Goal: Task Accomplishment & Management: Manage account settings

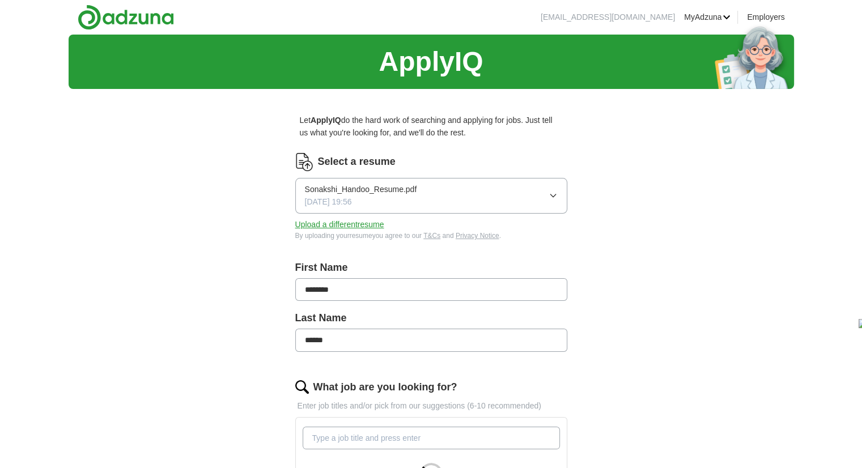
click at [367, 227] on button "Upload a different resume" at bounding box center [339, 224] width 89 height 12
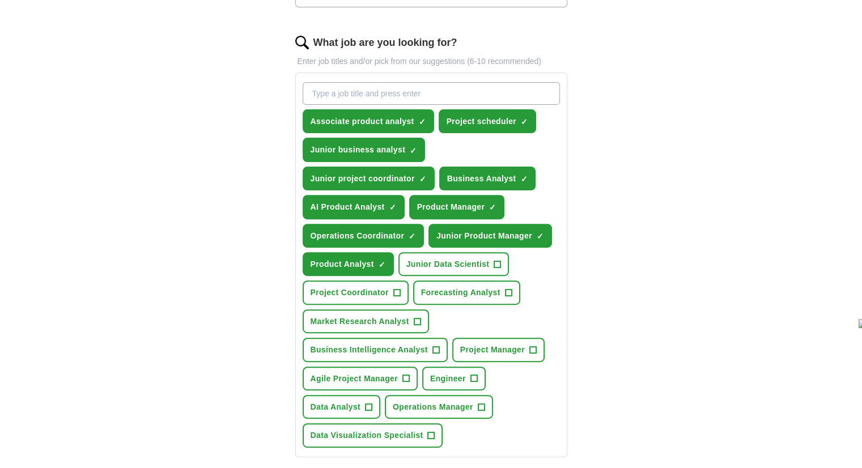
scroll to position [346, 0]
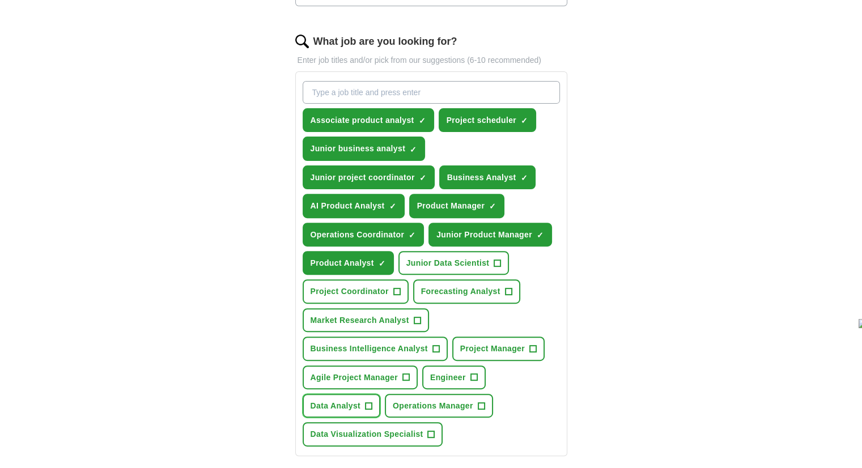
click at [365, 401] on span "+" at bounding box center [368, 405] width 7 height 9
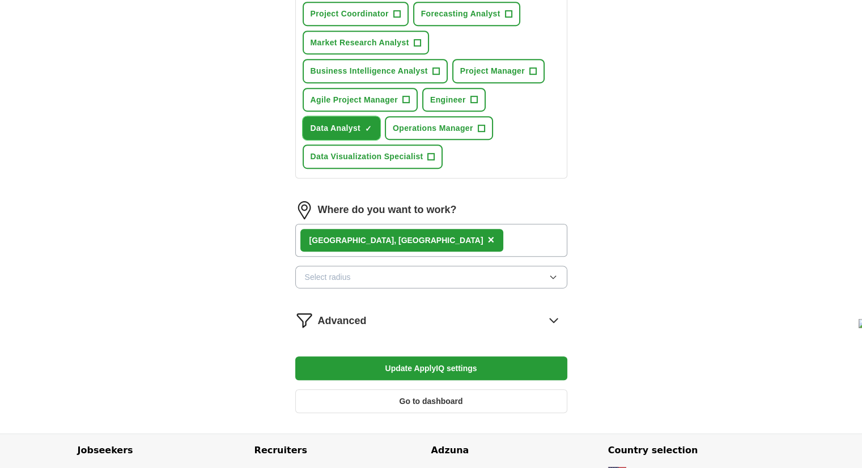
scroll to position [624, 0]
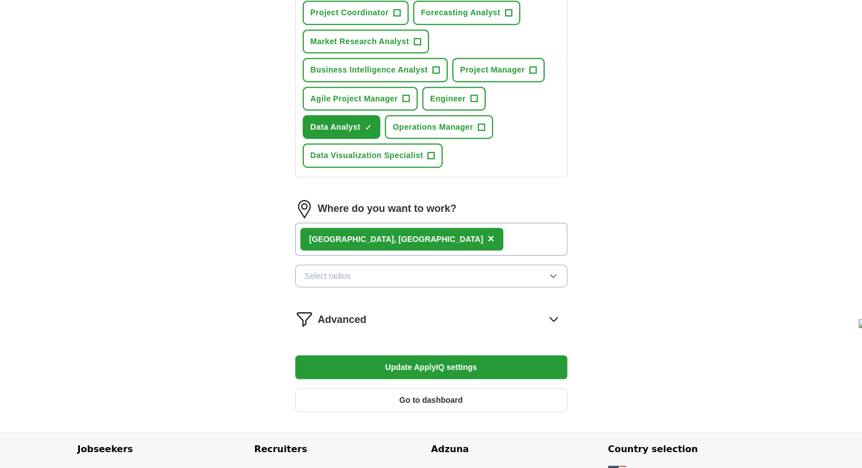
click at [480, 234] on div "[GEOGRAPHIC_DATA], [GEOGRAPHIC_DATA] ×" at bounding box center [431, 239] width 272 height 33
click at [497, 265] on button "Select radius" at bounding box center [431, 276] width 272 height 23
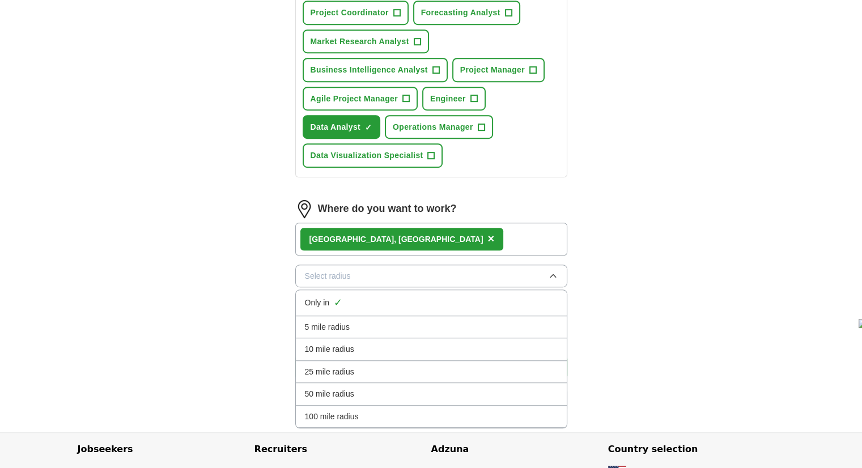
click at [471, 394] on li "50 mile radius" at bounding box center [431, 394] width 271 height 22
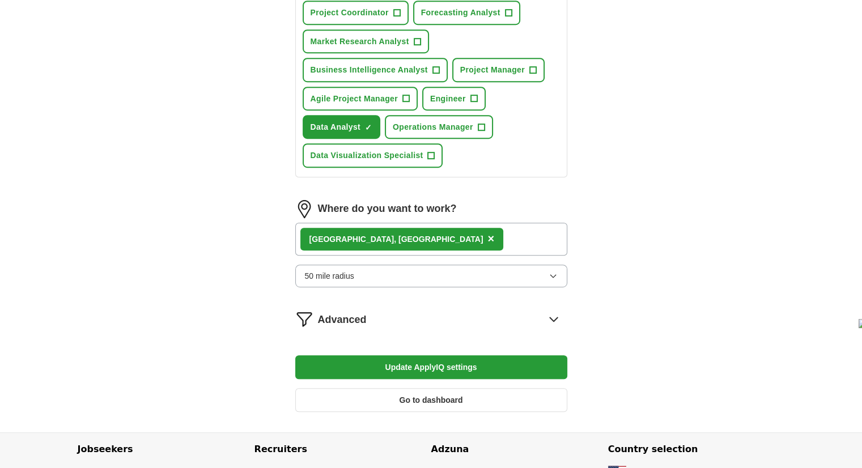
click at [551, 310] on icon at bounding box center [553, 319] width 18 height 18
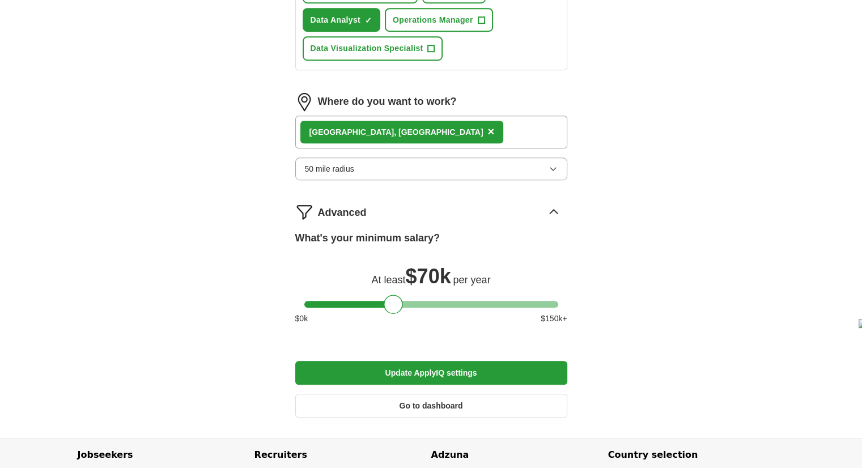
scroll to position [732, 0]
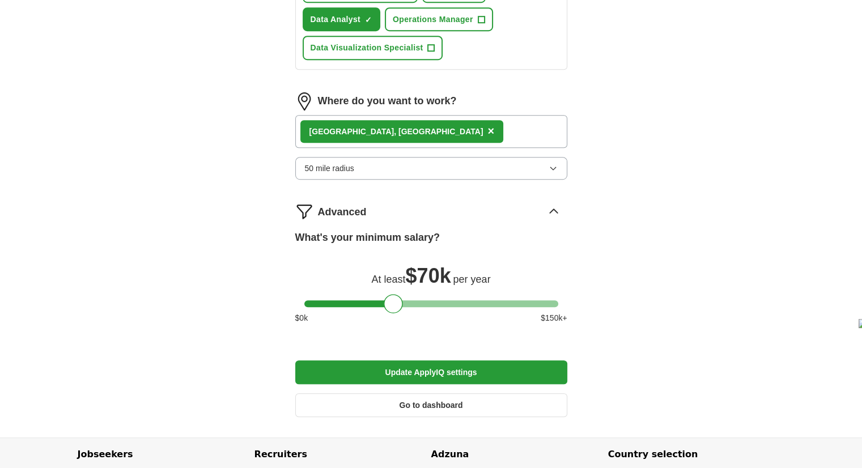
drag, startPoint x: 551, startPoint y: 195, endPoint x: 551, endPoint y: 202, distance: 6.8
click at [551, 202] on icon at bounding box center [553, 211] width 18 height 18
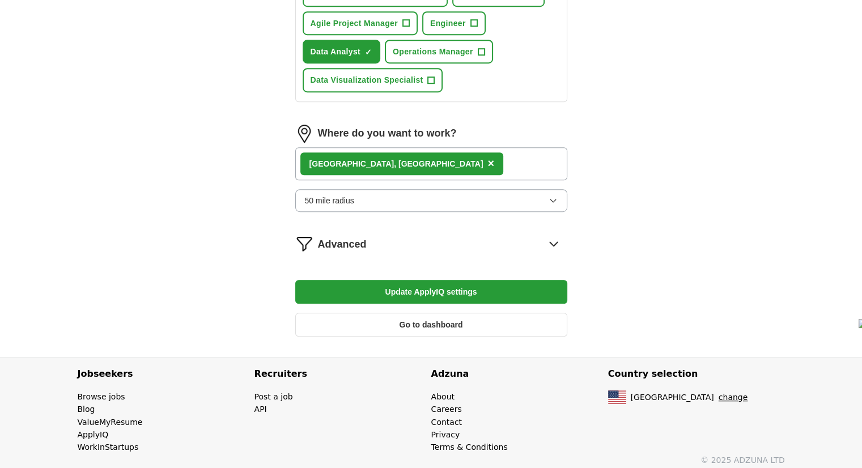
click at [551, 196] on icon "button" at bounding box center [552, 200] width 9 height 9
click at [554, 235] on icon at bounding box center [553, 244] width 18 height 18
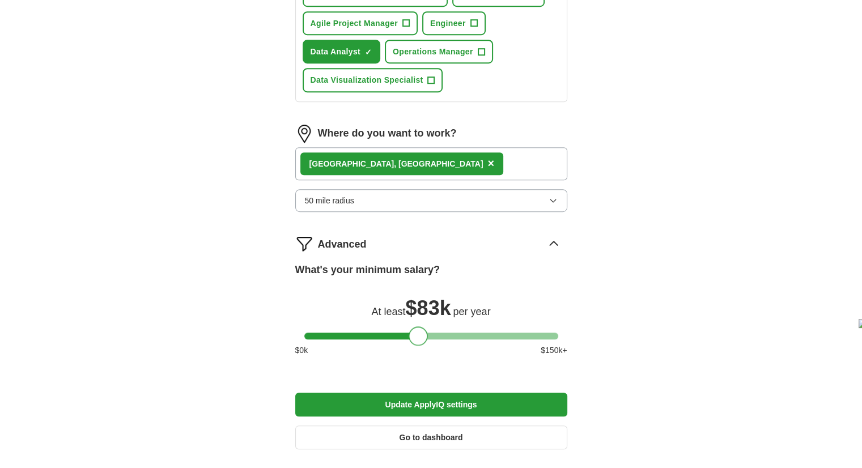
click at [419, 333] on div at bounding box center [431, 336] width 254 height 7
drag, startPoint x: 419, startPoint y: 327, endPoint x: 432, endPoint y: 333, distance: 14.0
click at [432, 333] on div at bounding box center [431, 335] width 19 height 19
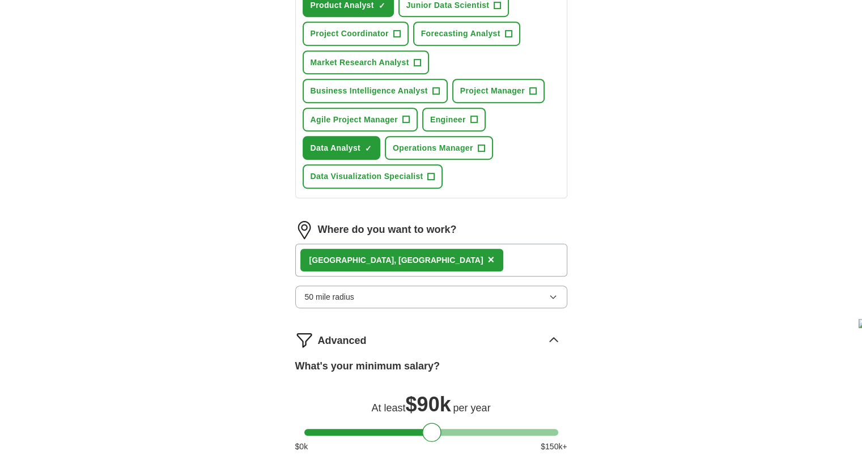
scroll to position [601, 0]
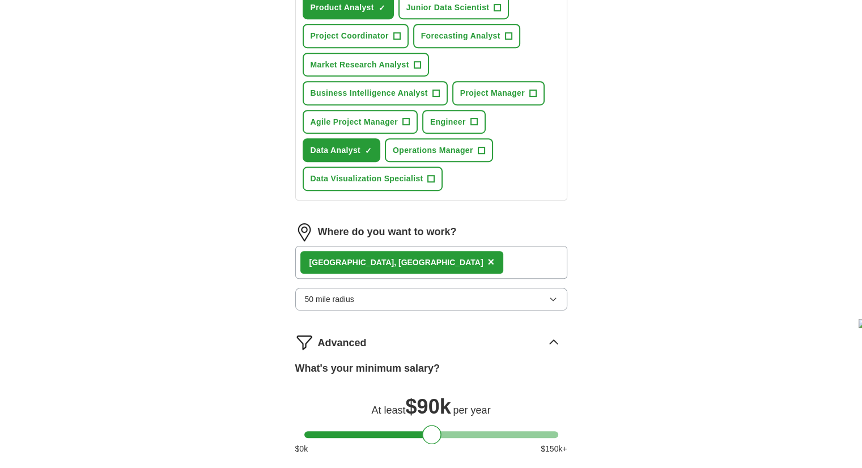
click at [428, 260] on div "[GEOGRAPHIC_DATA], [GEOGRAPHIC_DATA] ×" at bounding box center [431, 262] width 272 height 33
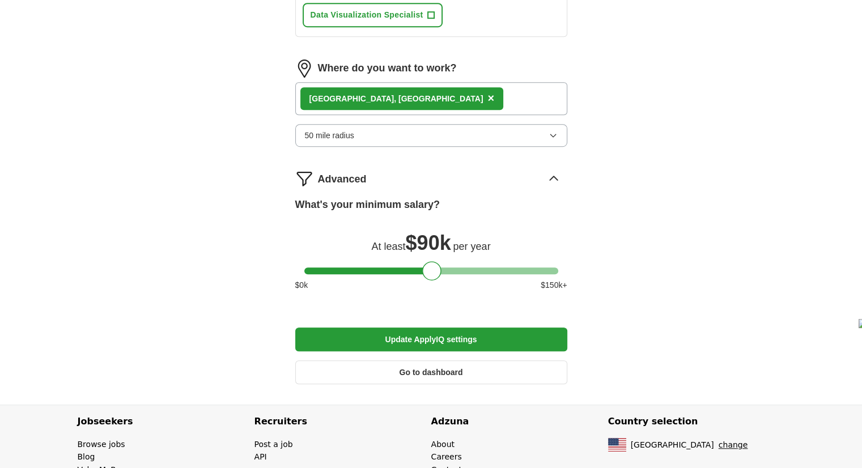
scroll to position [812, 0]
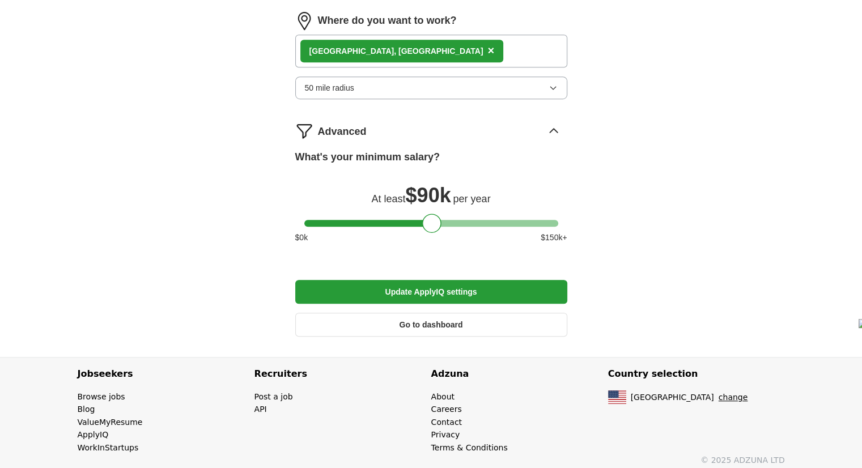
click at [455, 289] on button "Update ApplyIQ settings" at bounding box center [431, 292] width 272 height 24
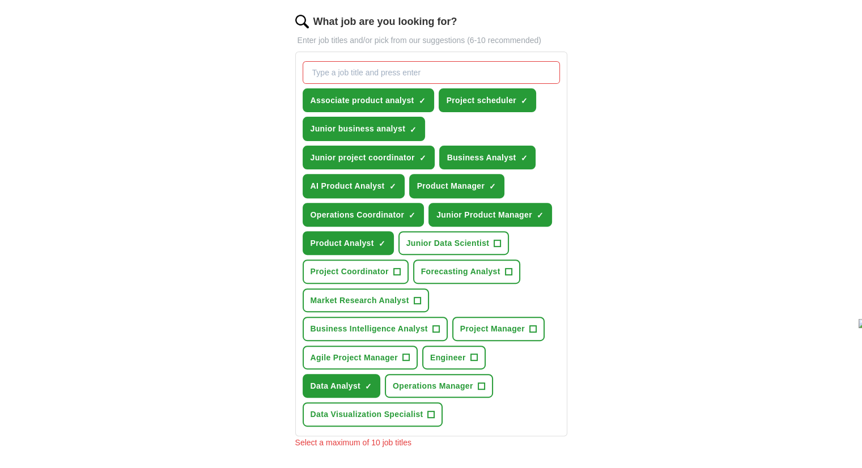
scroll to position [364, 0]
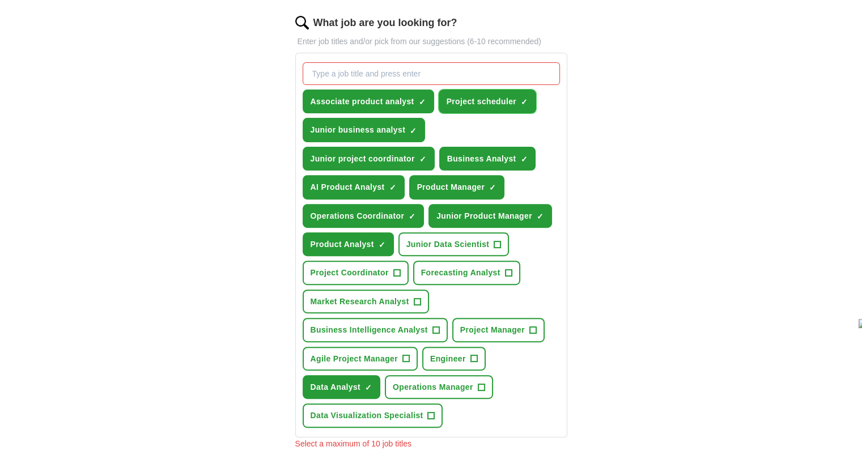
click at [0, 0] on span "×" at bounding box center [0, 0] width 0 height 0
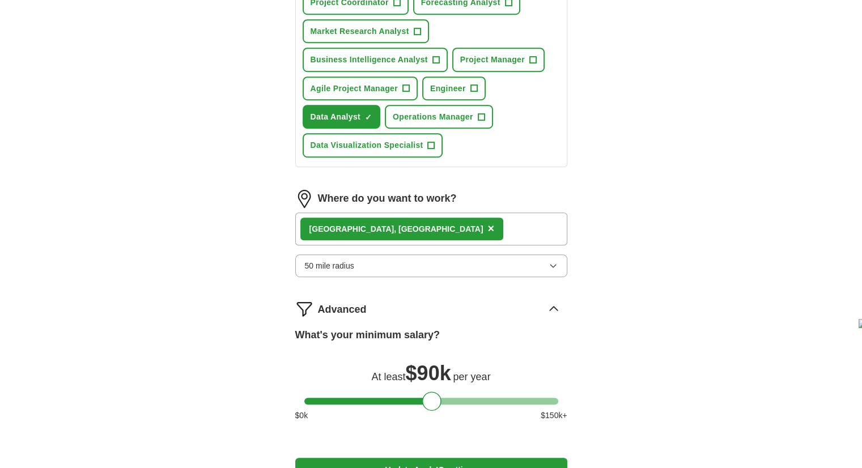
scroll to position [812, 0]
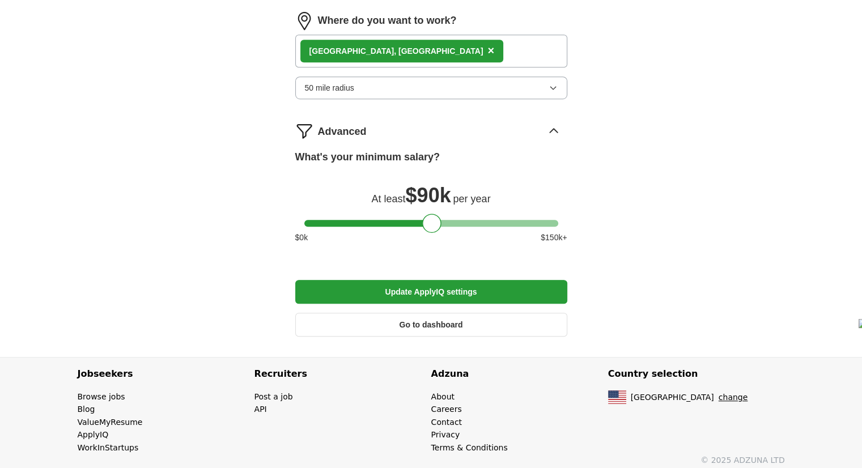
click at [542, 293] on button "Update ApplyIQ settings" at bounding box center [431, 292] width 272 height 24
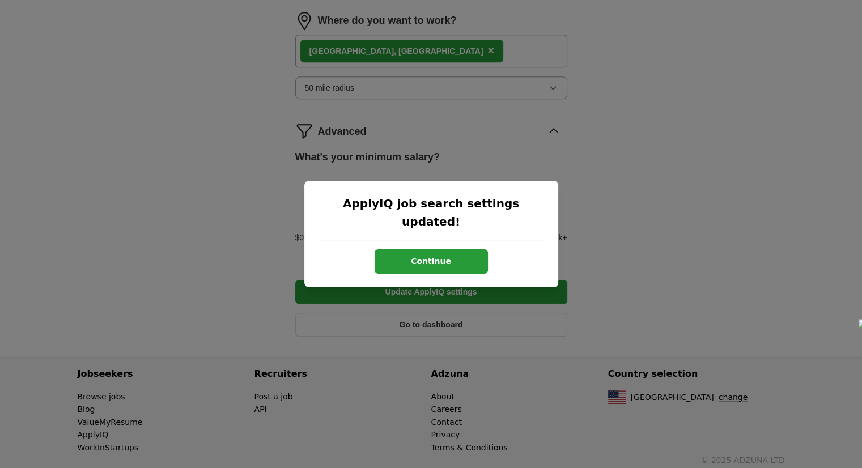
click at [461, 238] on div "ApplyIQ job search settings updated! Continue" at bounding box center [431, 234] width 254 height 106
click at [460, 252] on button "Continue" at bounding box center [430, 261] width 113 height 24
